Goal: Task Accomplishment & Management: Manage account settings

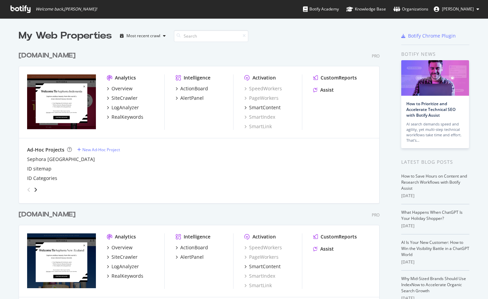
scroll to position [294, 478]
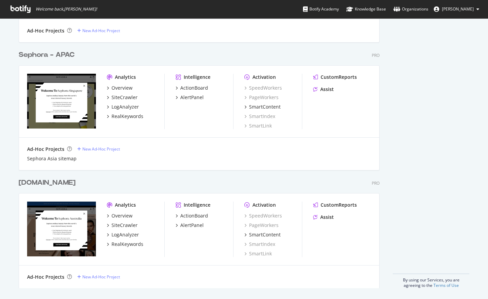
click at [63, 181] on div "[DOMAIN_NAME]" at bounding box center [47, 183] width 57 height 10
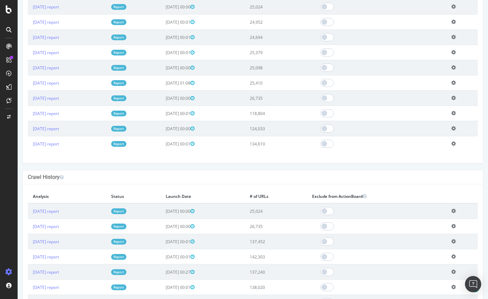
scroll to position [264, 0]
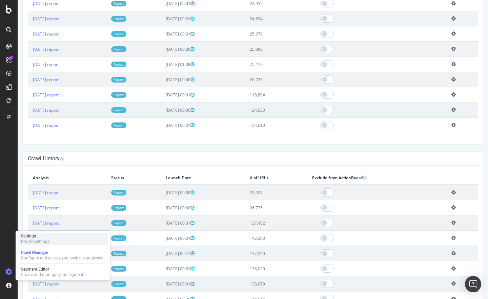
click at [33, 240] on div "Project settings" at bounding box center [35, 241] width 28 height 5
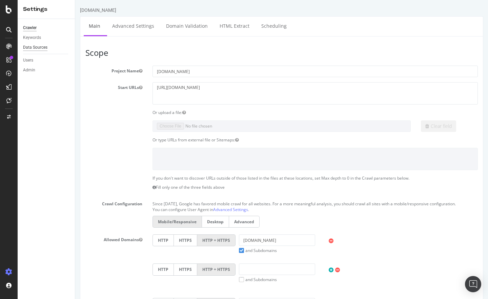
click at [41, 49] on div "Data Sources" at bounding box center [35, 47] width 24 height 7
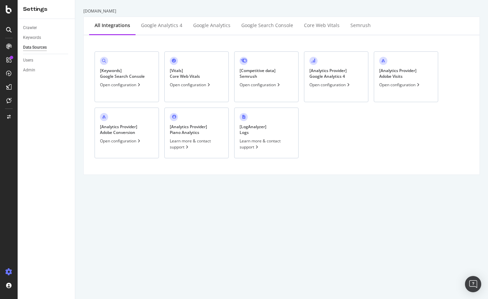
click at [329, 79] on div "[ Analytics Provider ] Google Analytics 4" at bounding box center [327, 74] width 37 height 12
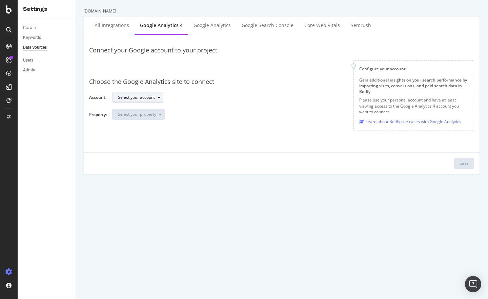
click at [156, 98] on div "button" at bounding box center [159, 98] width 8 height 4
click at [128, 108] on div "Sephora EB" at bounding box center [132, 109] width 22 height 6
drag, startPoint x: 211, startPoint y: 106, endPoint x: 196, endPoint y: 109, distance: 15.9
click at [211, 106] on div "Choose the Google Analytics site to connect Account: Select your account: Sepho…" at bounding box center [281, 98] width 385 height 53
click at [138, 117] on div "Select your property" at bounding box center [137, 114] width 38 height 4
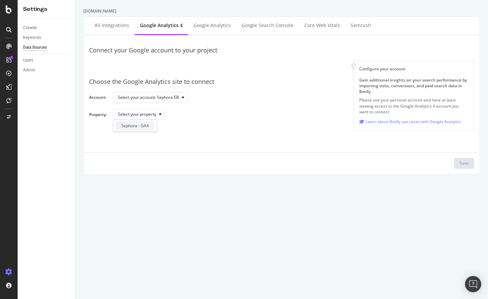
click at [133, 126] on div "Sephora - GA4" at bounding box center [134, 126] width 27 height 6
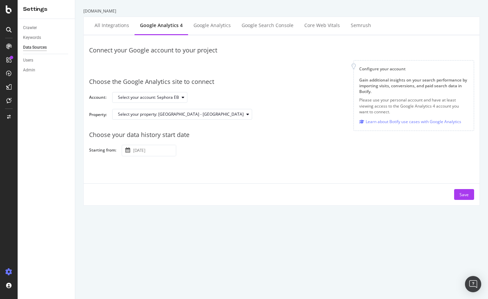
click at [239, 74] on div "Choose the Google Analytics site to connect Account: Select your account: Sepho…" at bounding box center [281, 98] width 385 height 53
click at [182, 64] on div at bounding box center [220, 66] width 253 height 12
click at [150, 148] on input "[DATE]" at bounding box center [154, 150] width 44 height 11
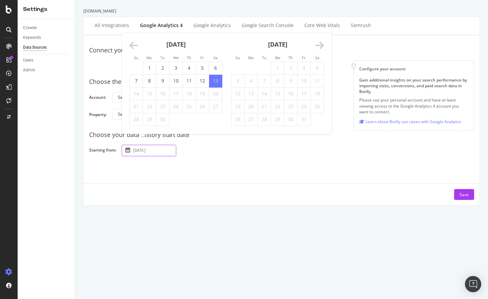
click at [294, 180] on div "Connect your Google account to your project Configure your account Gain additio…" at bounding box center [281, 121] width 385 height 160
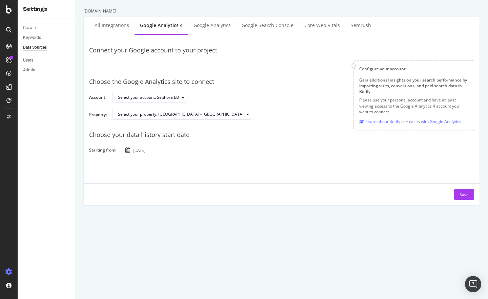
click at [202, 59] on div "Connect your Google account to your project Configure your account Gain additio…" at bounding box center [281, 56] width 385 height 31
